Goal: Task Accomplishment & Management: Manage account settings

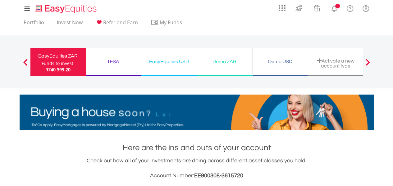
scroll to position [60, 118]
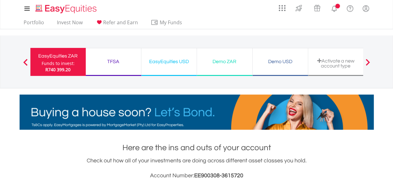
click at [178, 64] on div "EasyEquities USD" at bounding box center [169, 61] width 48 height 9
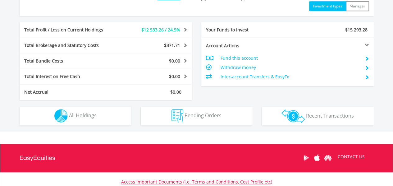
scroll to position [311, 0]
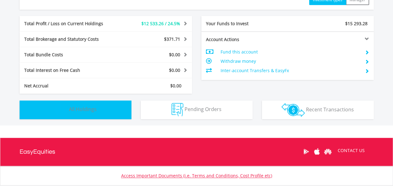
click at [82, 114] on button "Holdings All Holdings" at bounding box center [76, 109] width 112 height 19
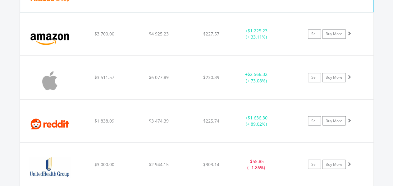
scroll to position [572, 0]
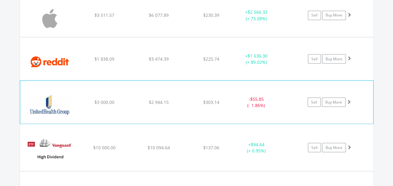
click at [347, 102] on span at bounding box center [349, 101] width 4 height 4
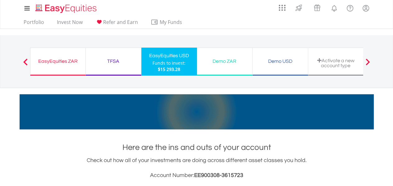
scroll to position [0, 0]
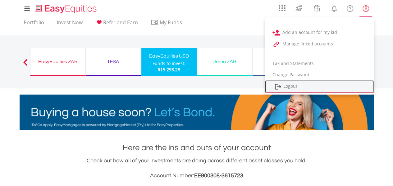
click at [299, 87] on link "Logout" at bounding box center [319, 86] width 109 height 13
